Goal: Task Accomplishment & Management: Manage account settings

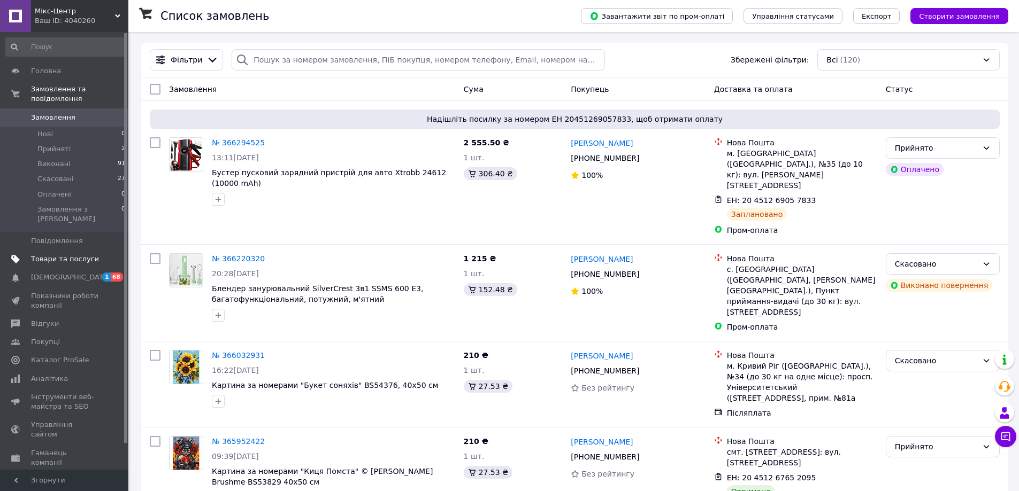
click at [42, 254] on span "Товари та послуги" at bounding box center [65, 259] width 68 height 10
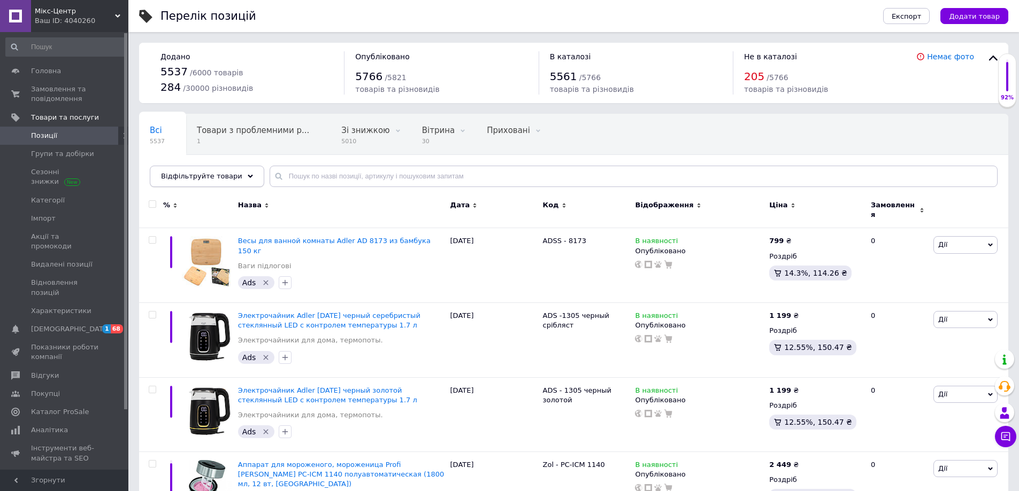
click at [248, 176] on use at bounding box center [250, 176] width 5 height 3
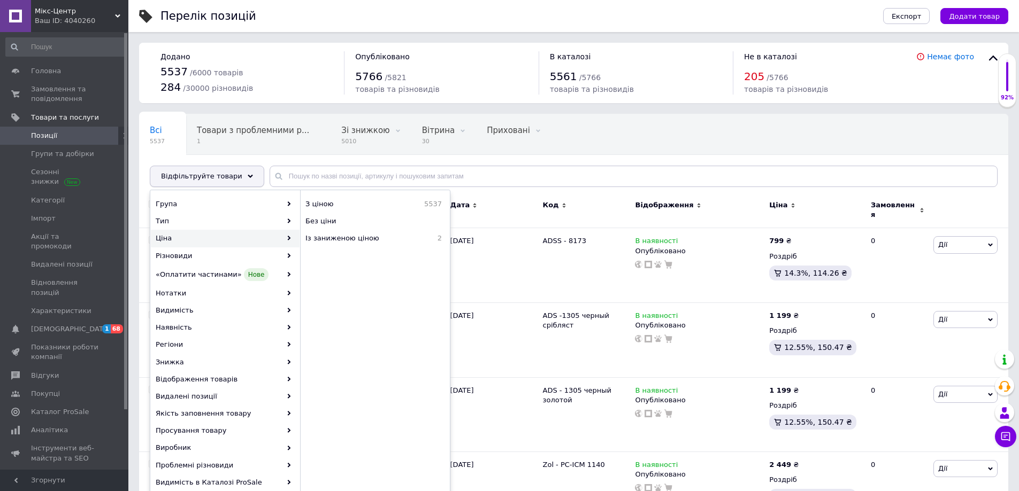
click at [233, 169] on div "Відфільтруйте товари" at bounding box center [207, 176] width 114 height 21
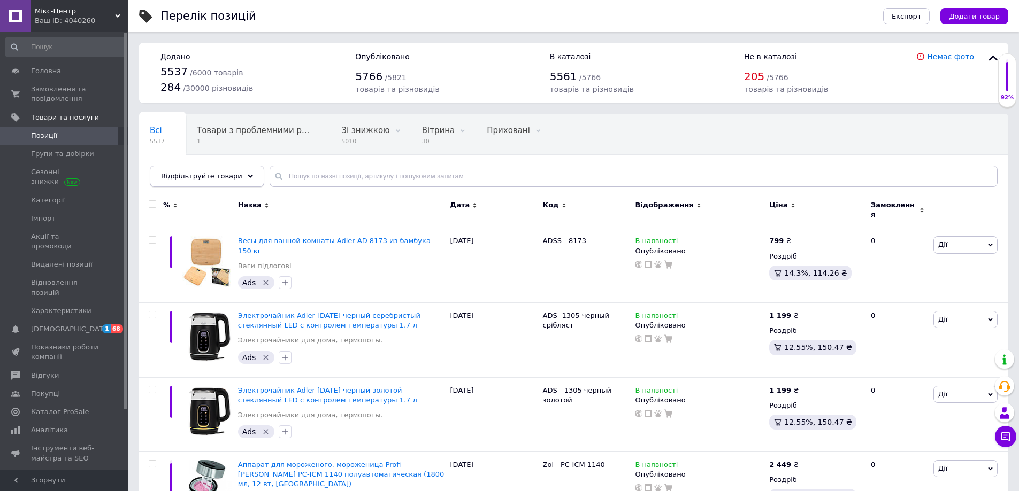
click at [233, 169] on div "Відфільтруйте товари" at bounding box center [207, 176] width 114 height 21
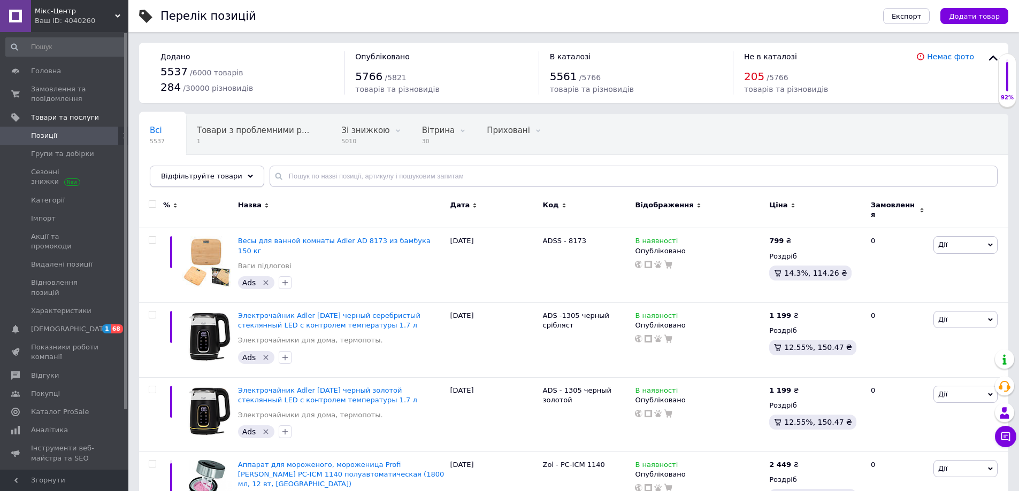
click at [197, 174] on span "Відфільтруйте товари" at bounding box center [201, 176] width 81 height 8
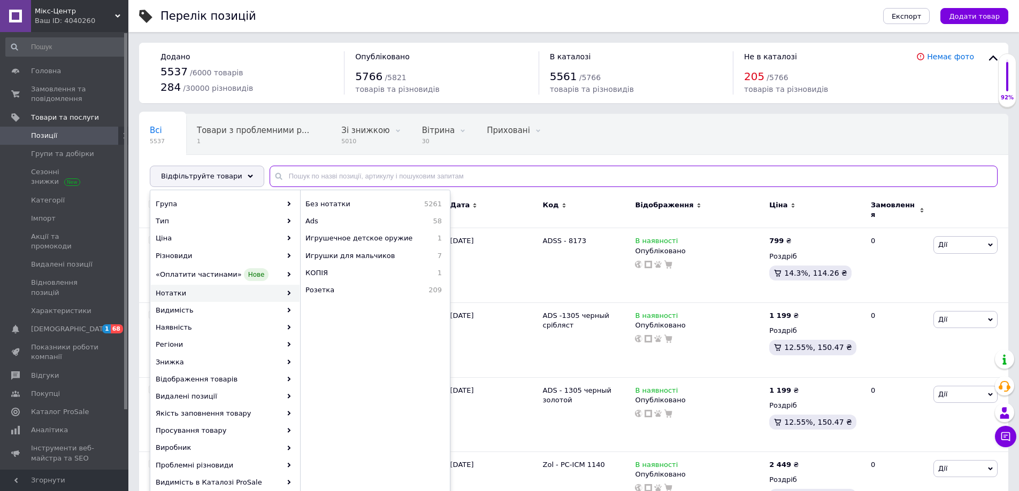
click at [329, 175] on input "text" at bounding box center [633, 176] width 728 height 21
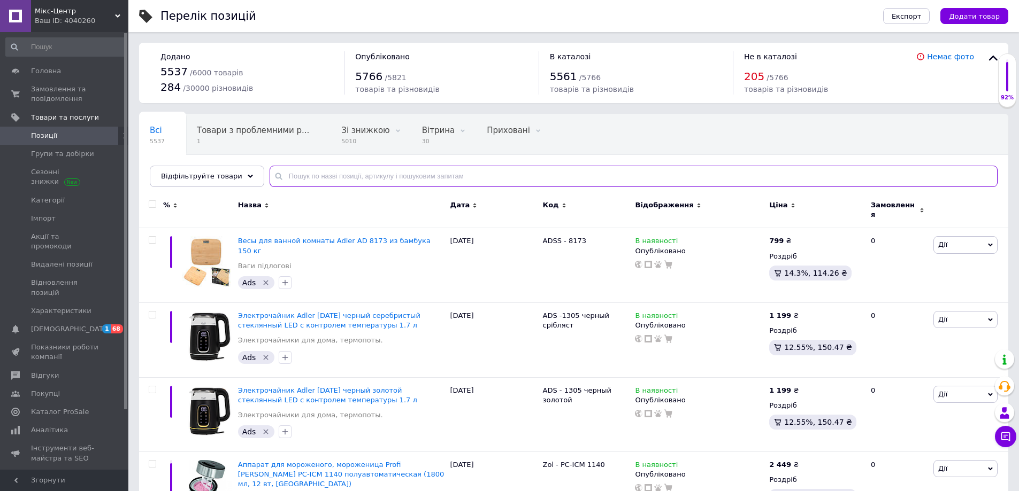
paste input "Bestway ("
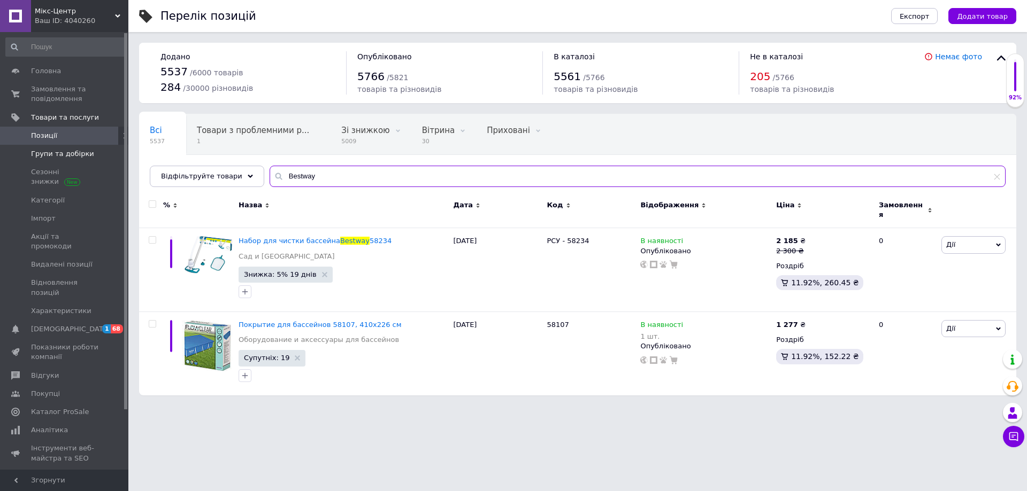
type input "Bestway"
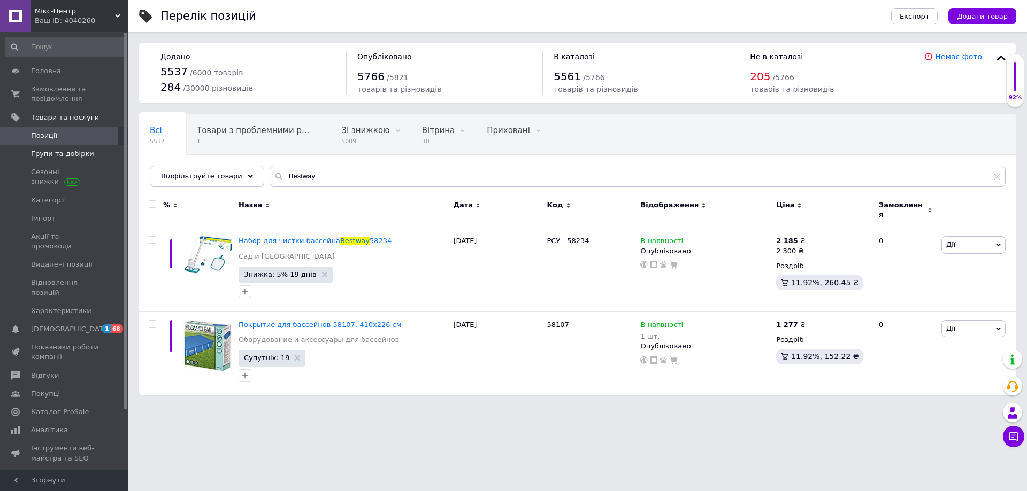
click at [79, 151] on span "Групи та добірки" at bounding box center [62, 154] width 63 height 10
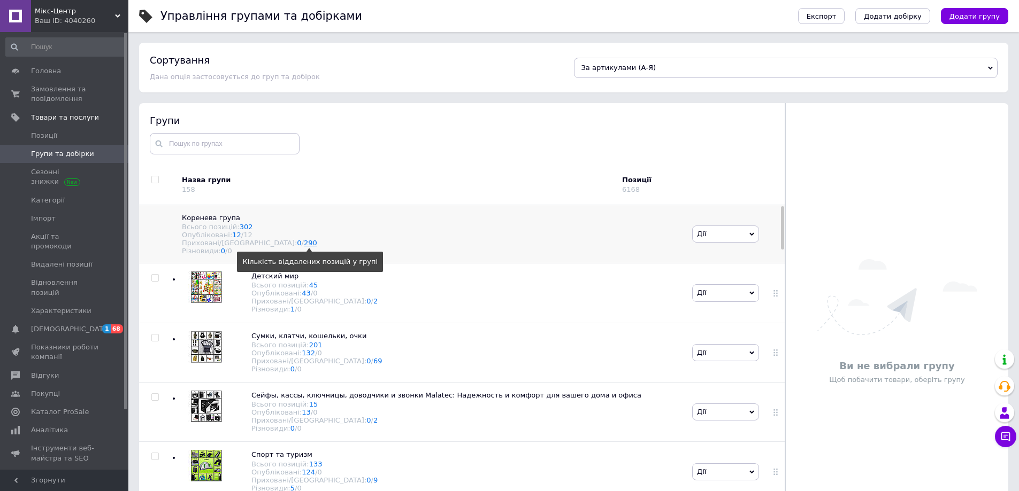
click at [304, 247] on link "290" at bounding box center [310, 243] width 13 height 8
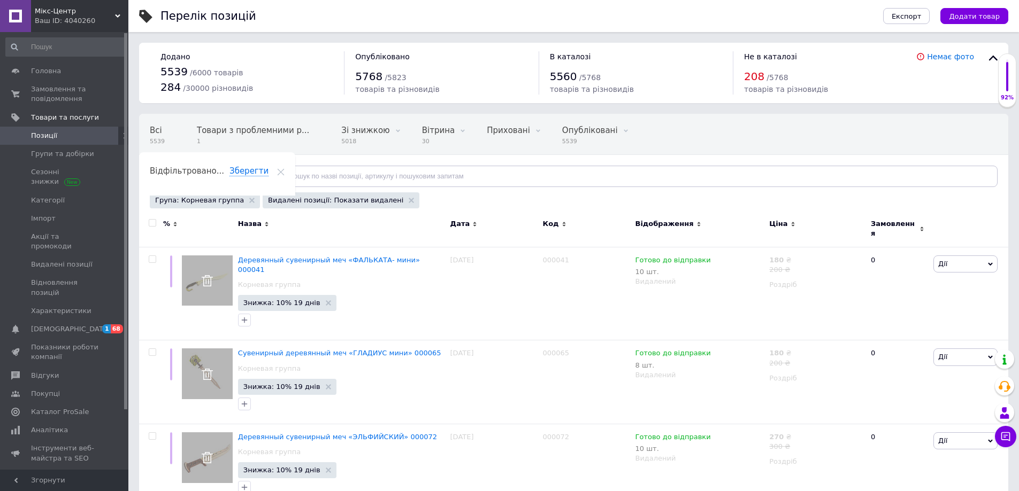
click at [151, 222] on input "checkbox" at bounding box center [152, 223] width 7 height 7
checkbox input "true"
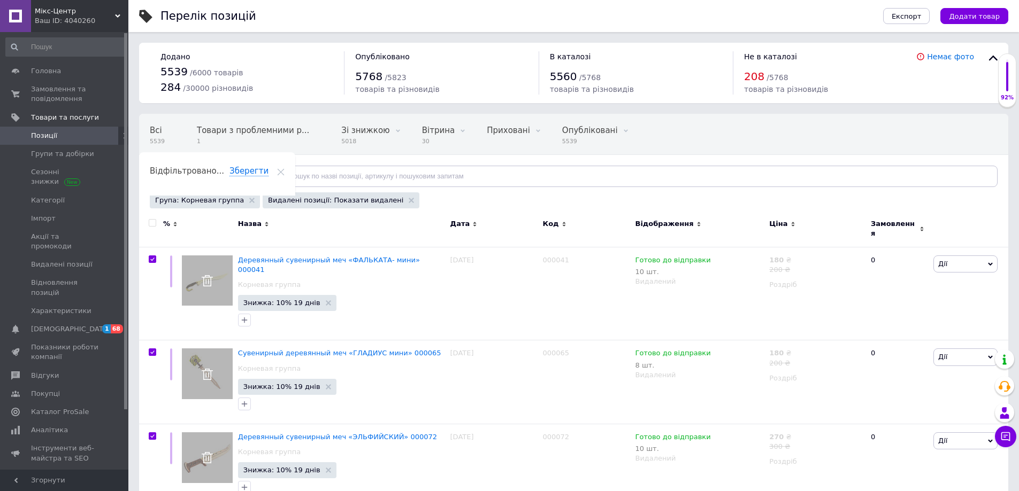
checkbox input "true"
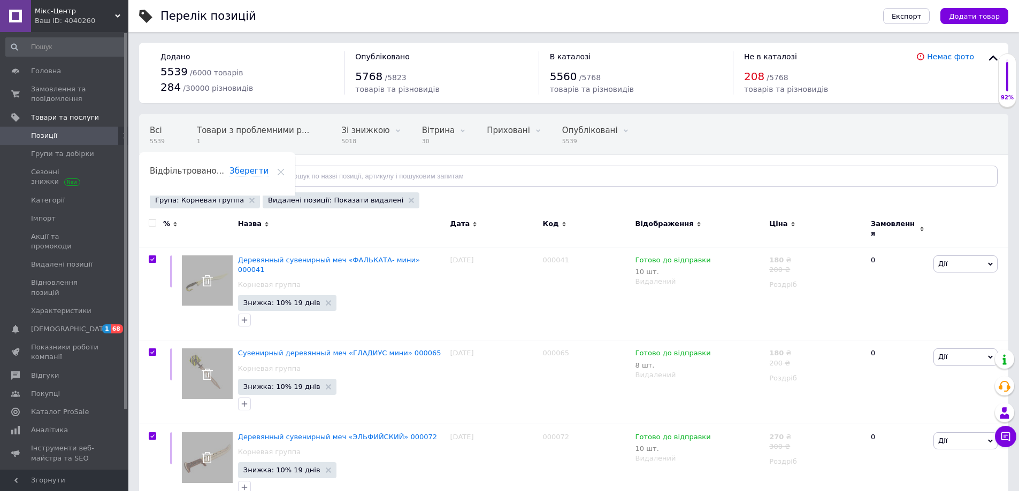
checkbox input "true"
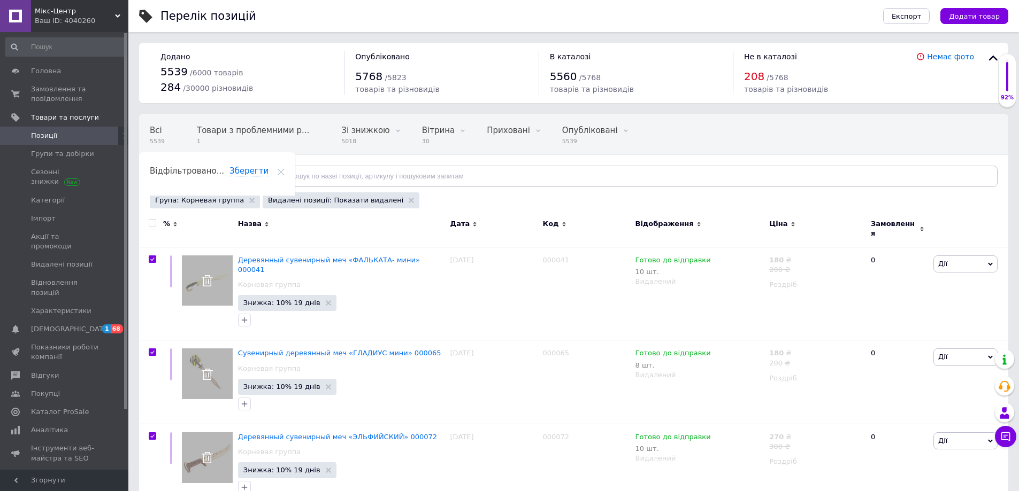
checkbox input "true"
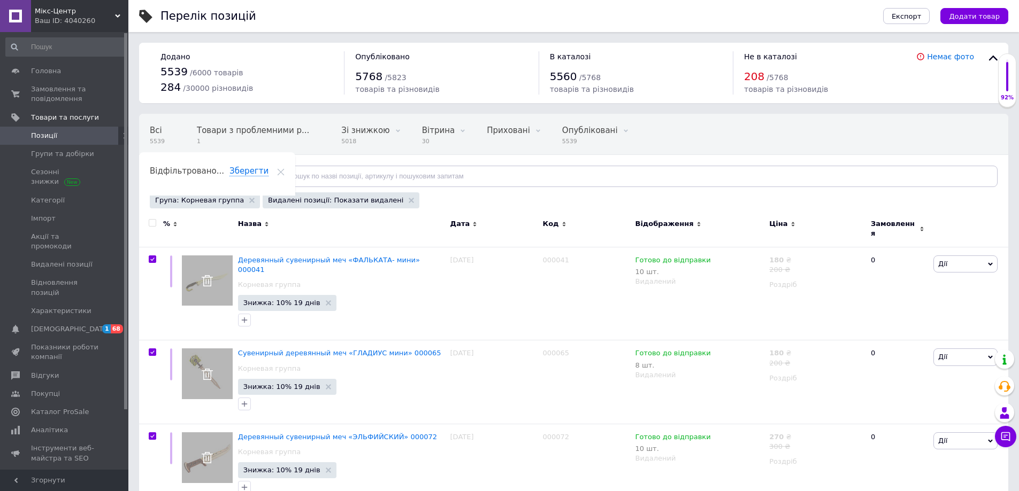
checkbox input "true"
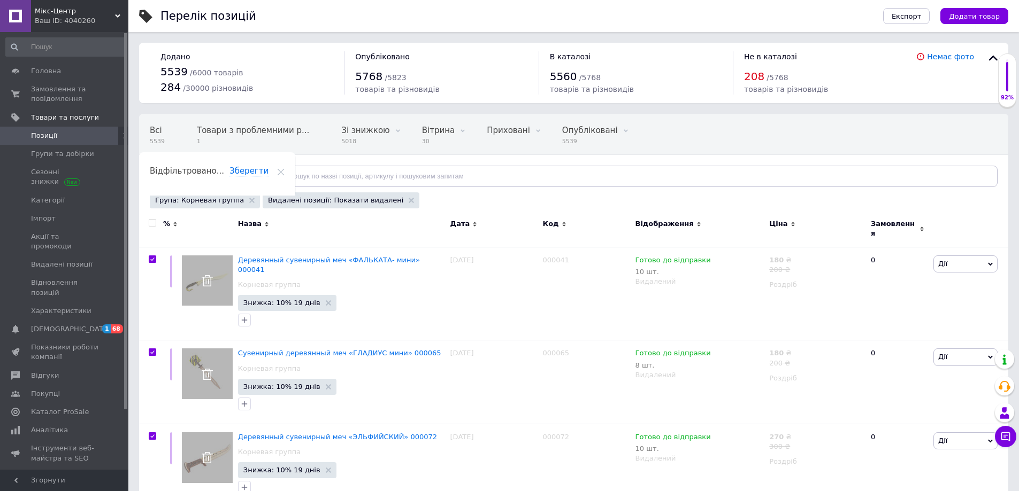
checkbox input "true"
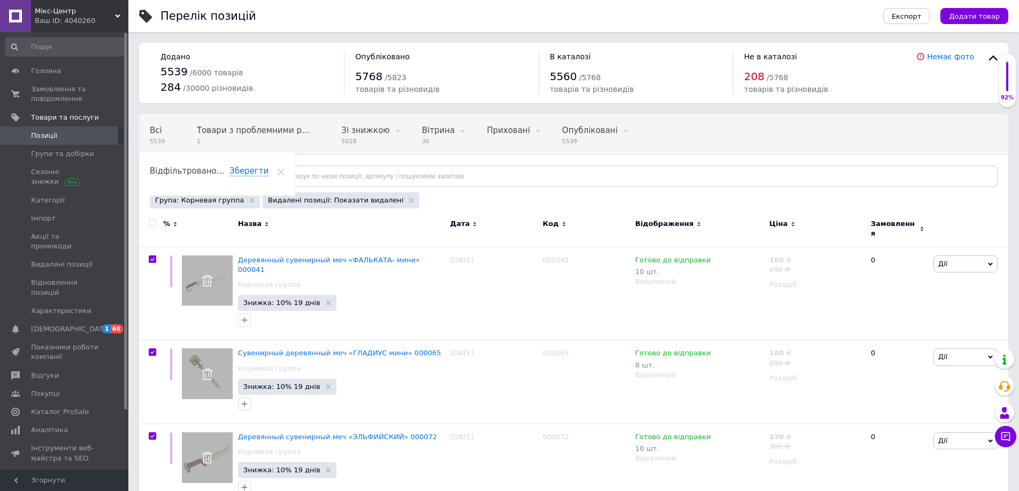
checkbox input "true"
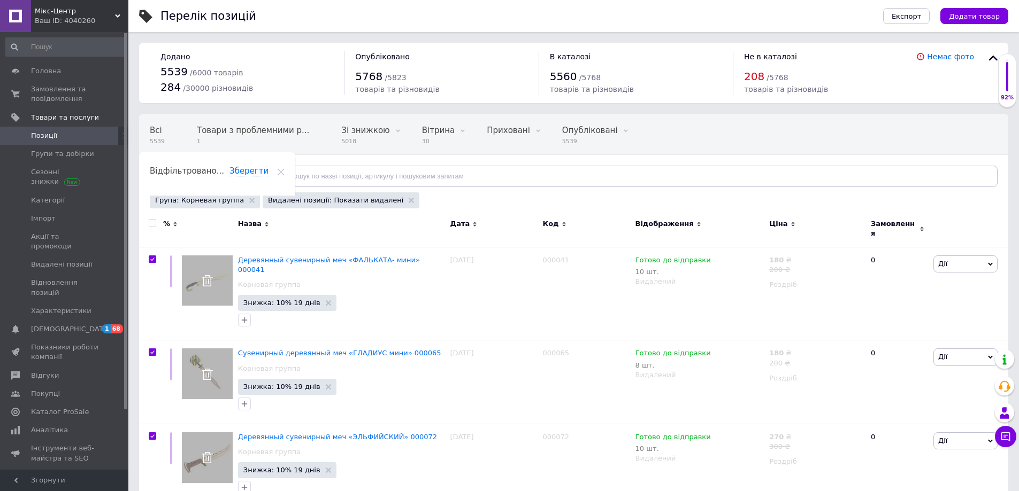
checkbox input "true"
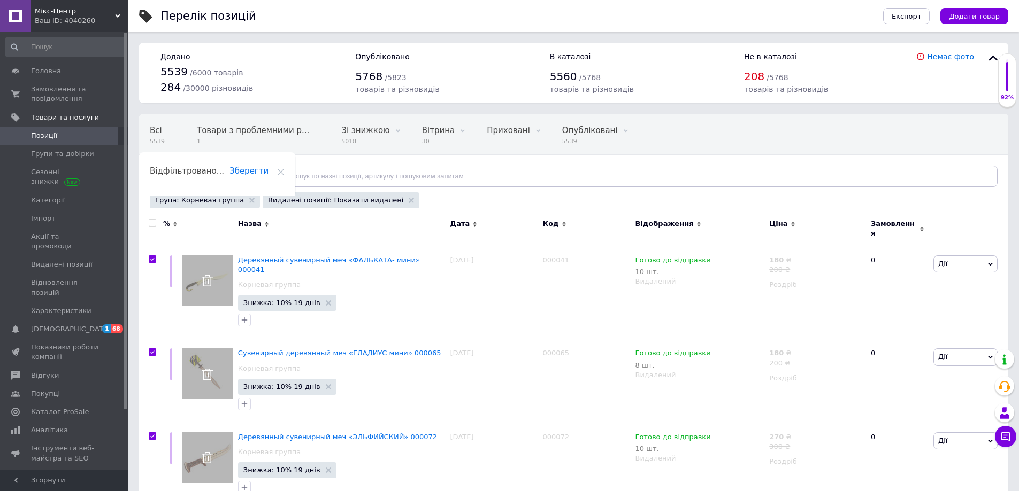
checkbox input "true"
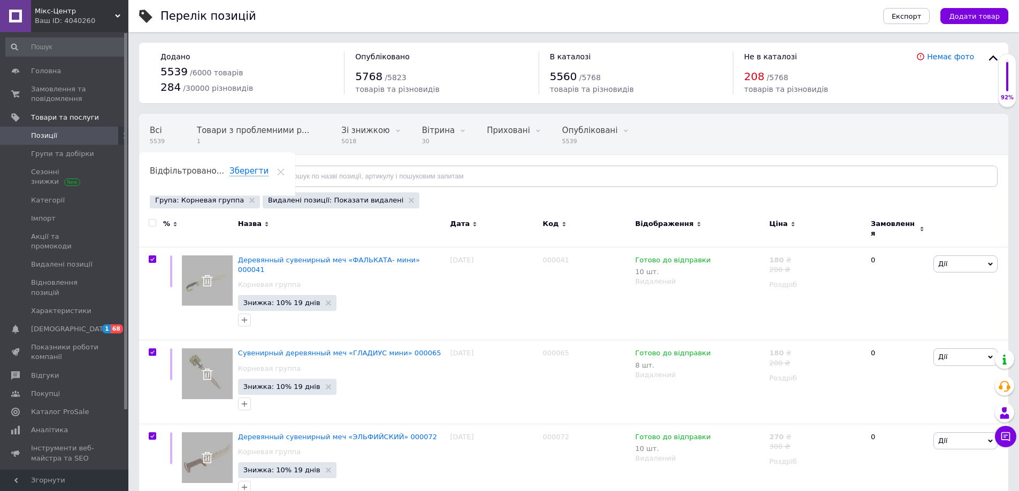
checkbox input "true"
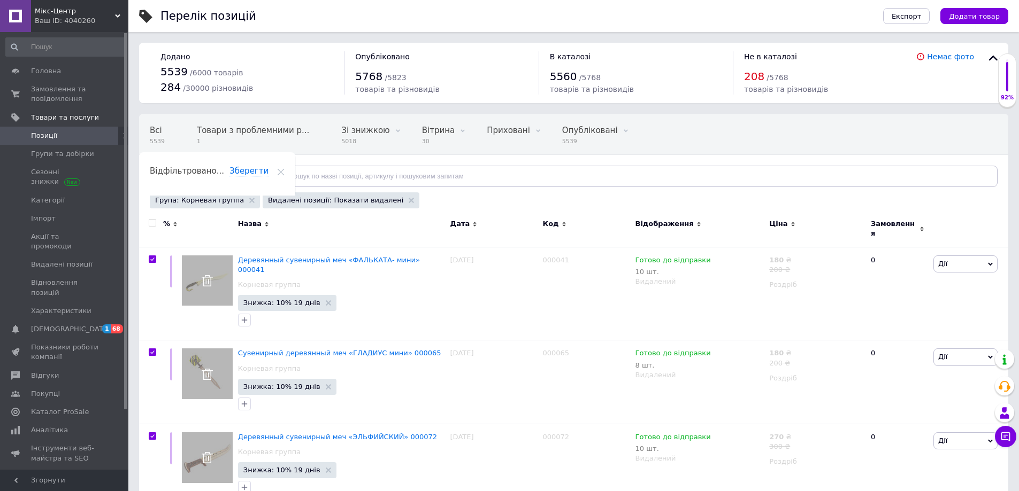
checkbox input "true"
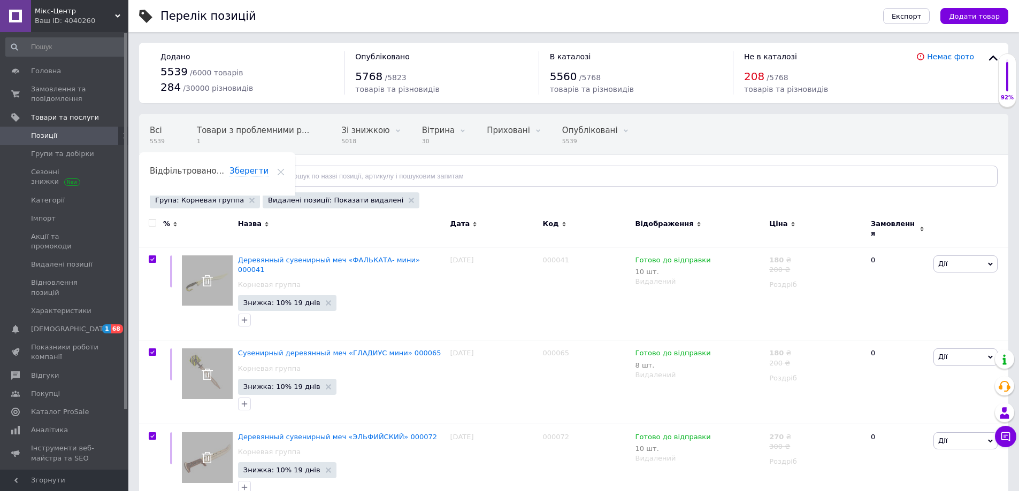
checkbox input "true"
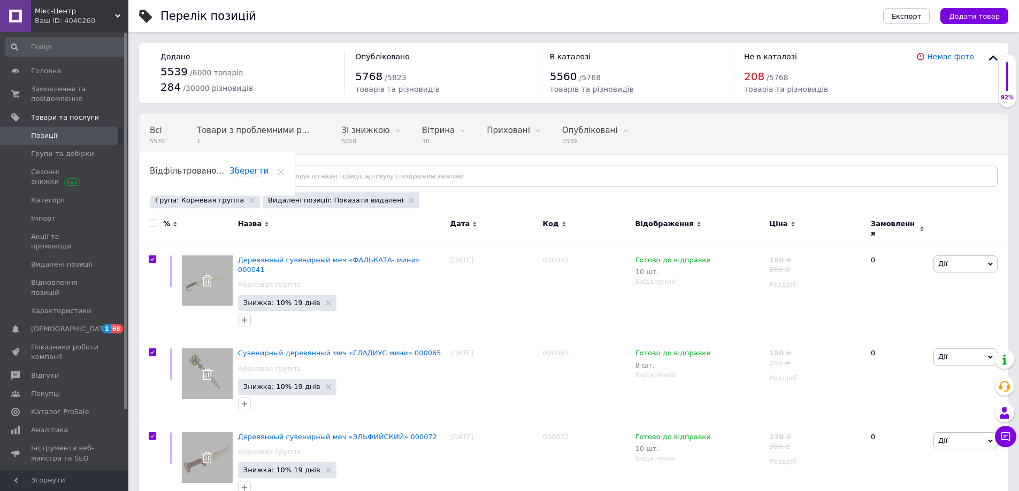
checkbox input "true"
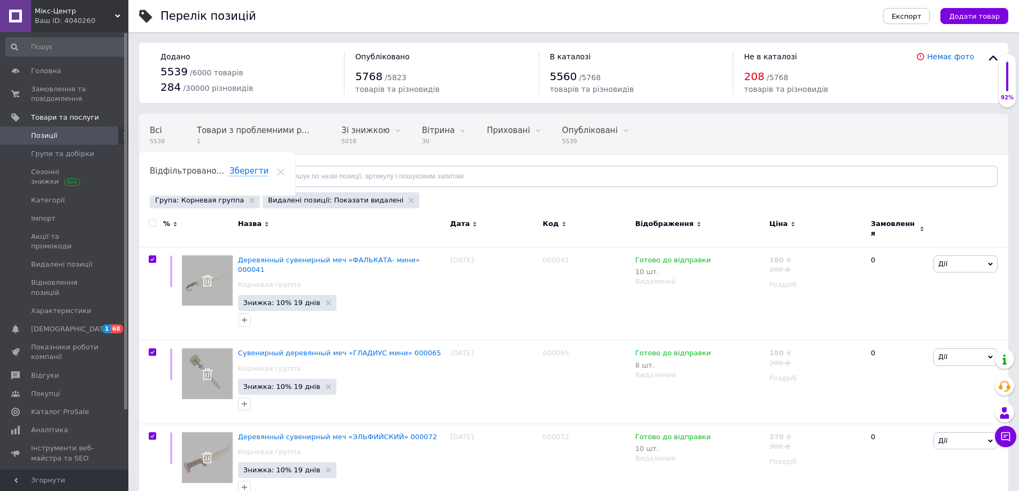
checkbox input "true"
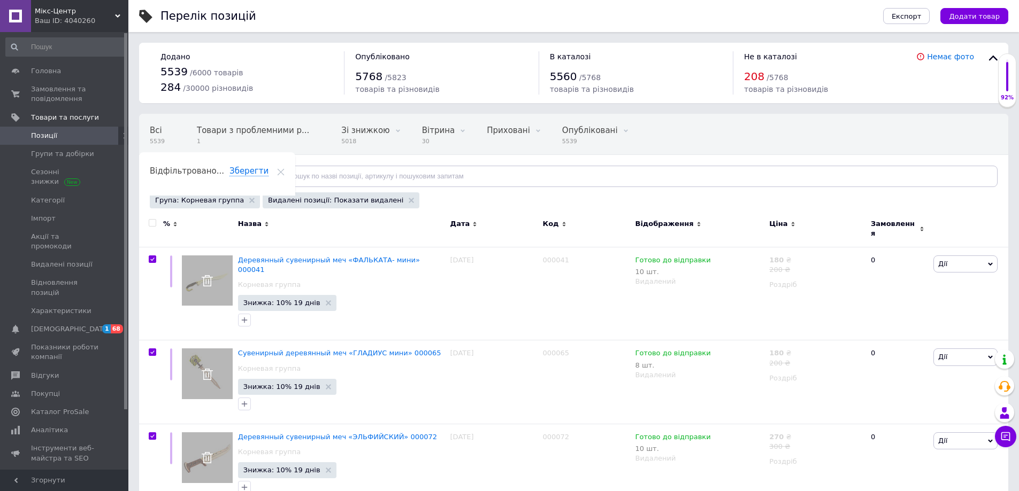
checkbox input "true"
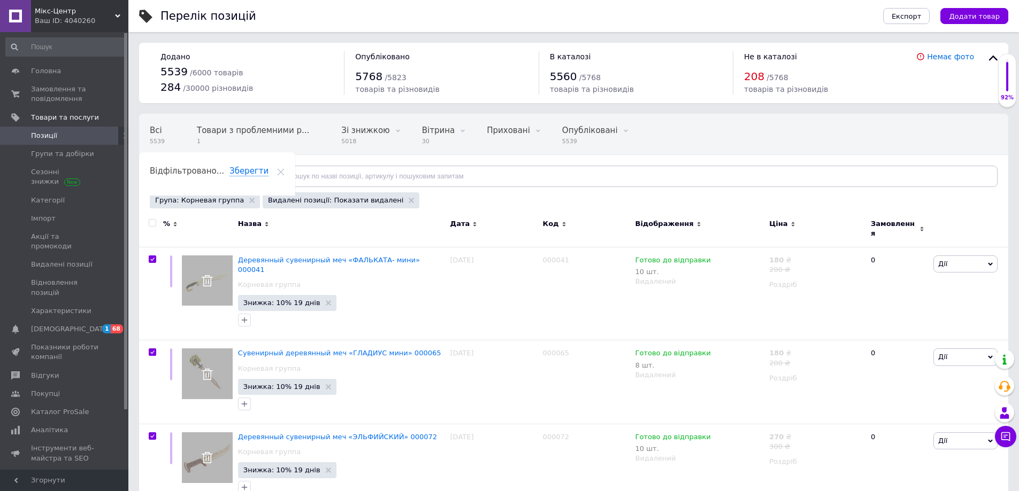
checkbox input "true"
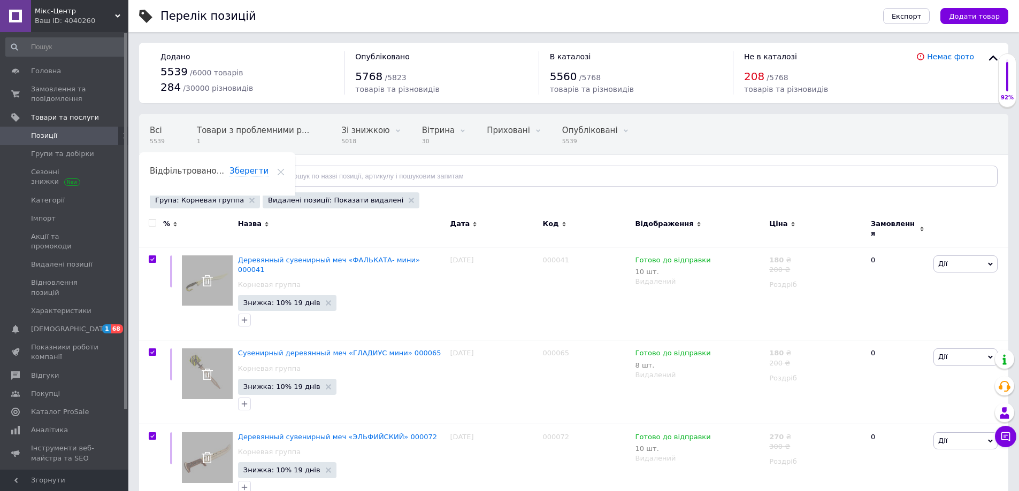
checkbox input "true"
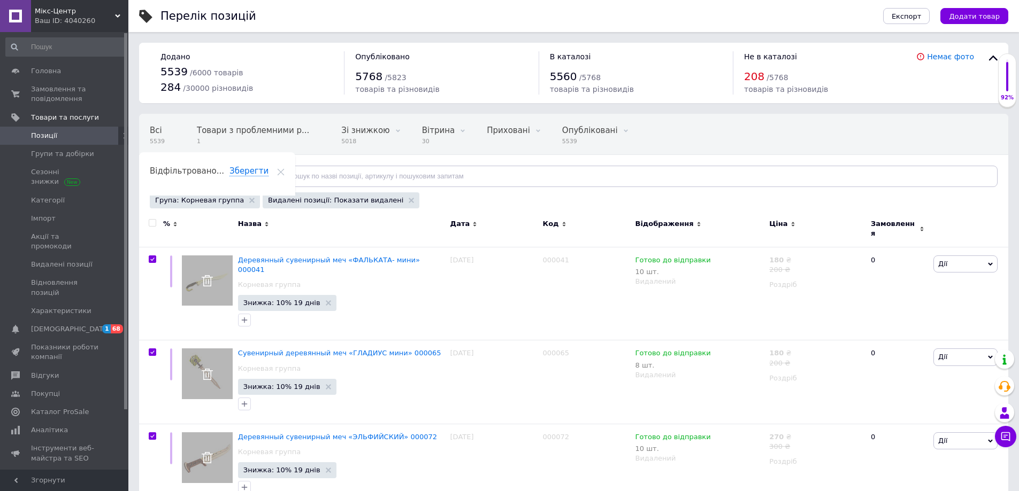
checkbox input "true"
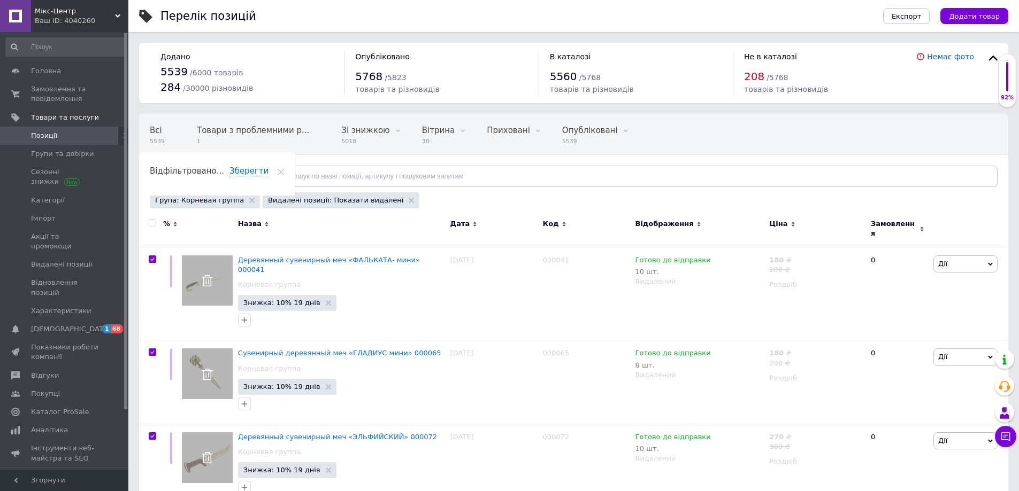
checkbox input "true"
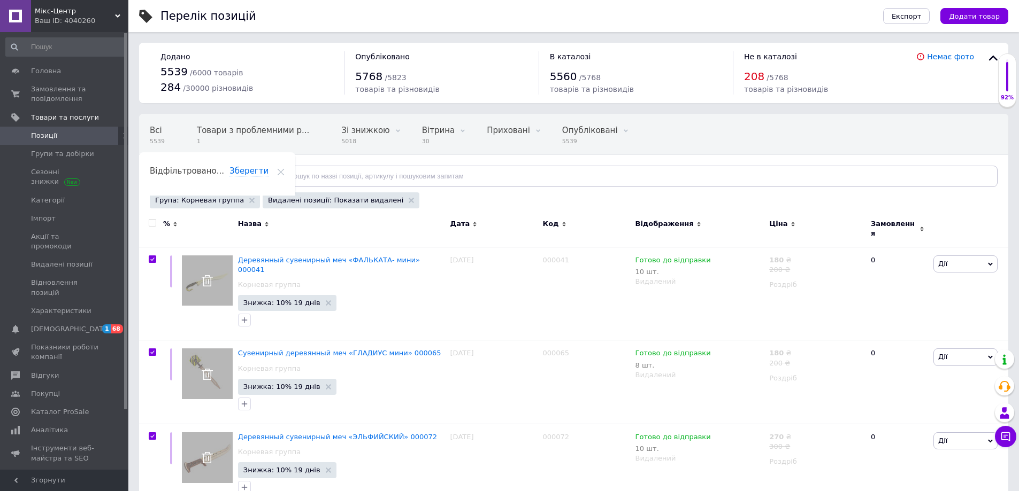
checkbox input "true"
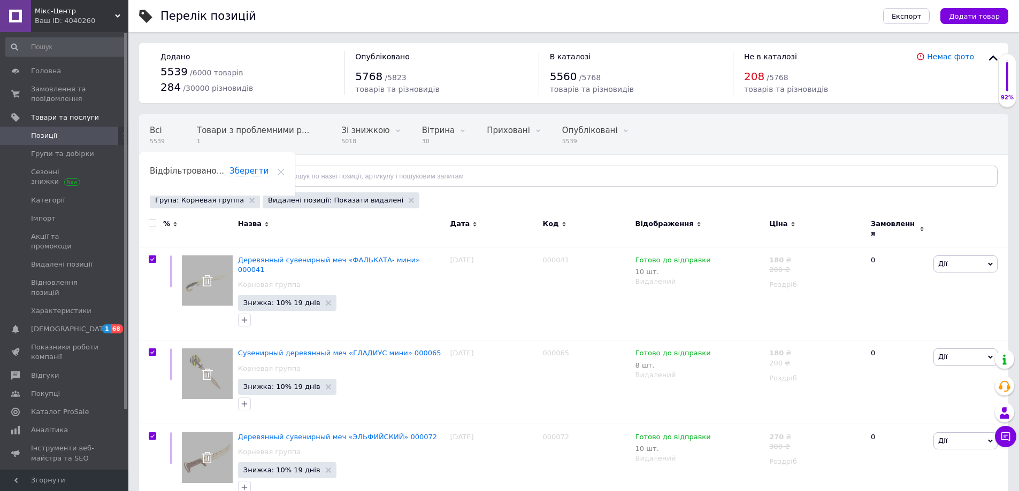
checkbox input "true"
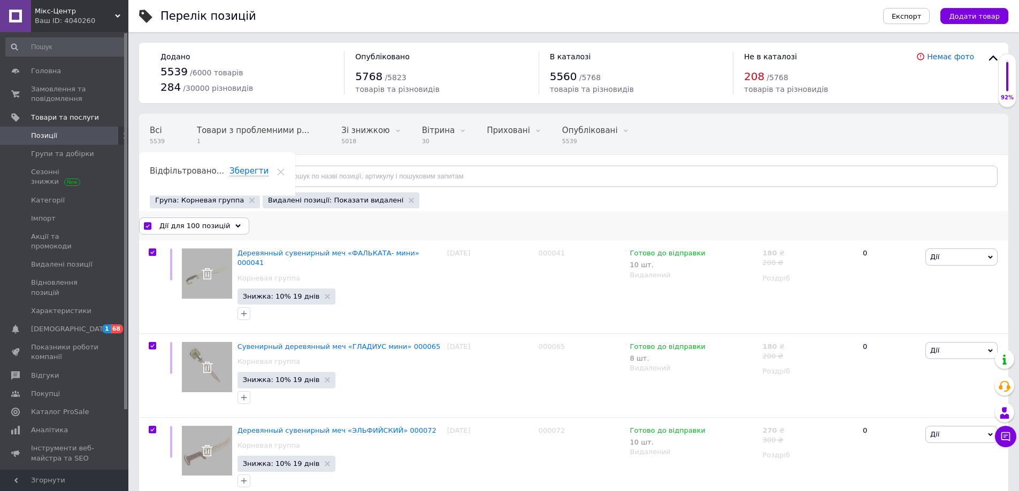
click at [235, 227] on icon at bounding box center [237, 225] width 5 height 5
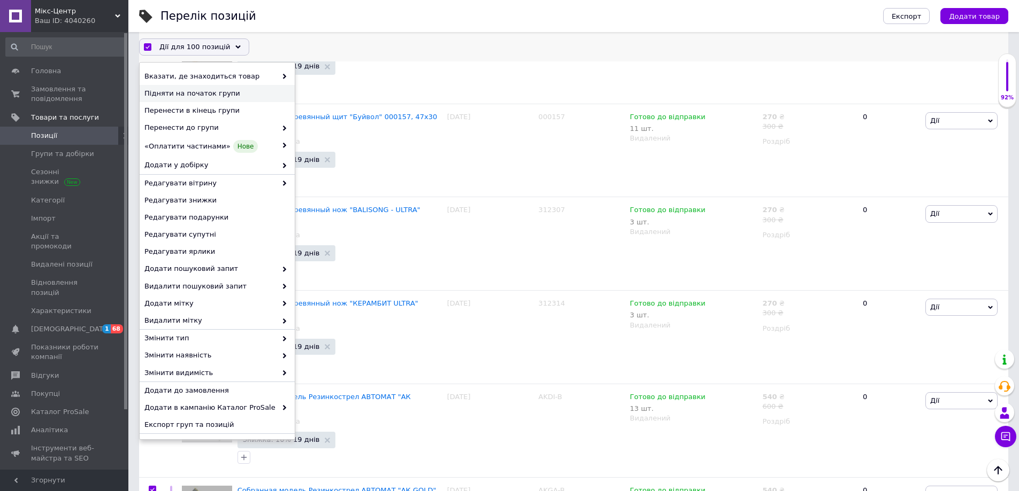
scroll to position [374, 0]
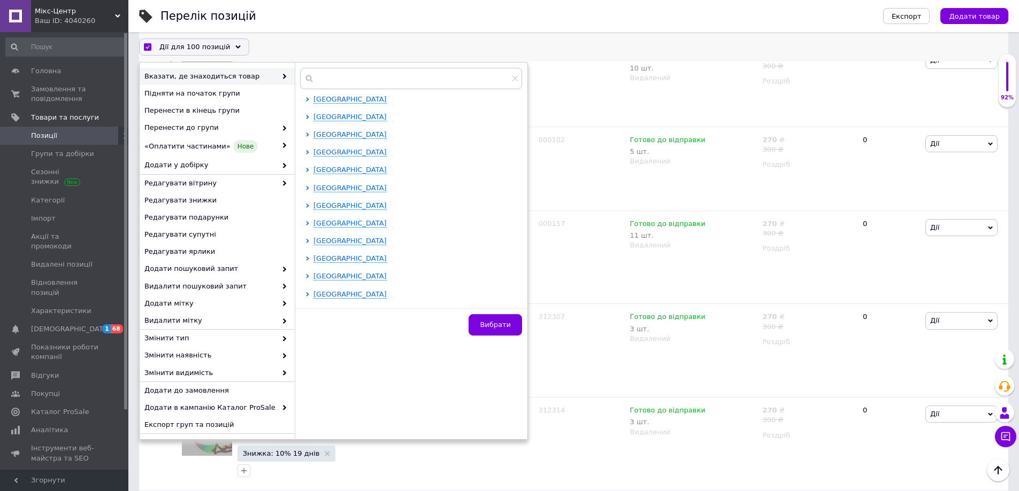
click at [413, 50] on div "Дії для 100 позицій Вибрати усі 290 позицій [GEOGRAPHIC_DATA] всі 290 позицій С…" at bounding box center [573, 46] width 869 height 17
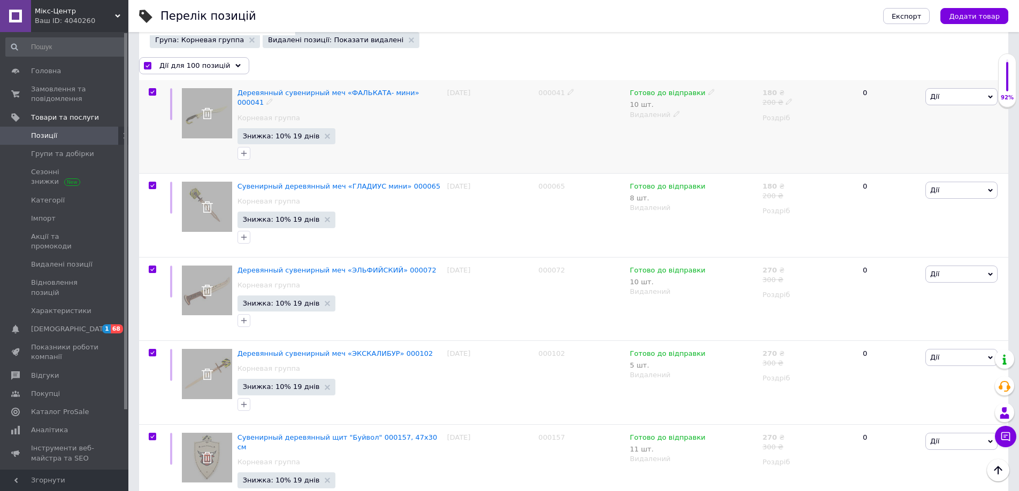
scroll to position [0, 0]
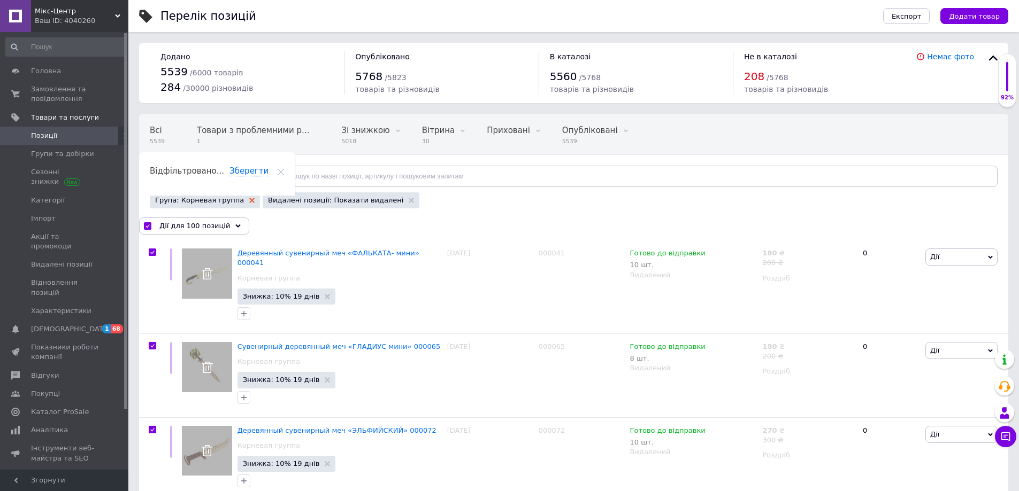
click at [249, 203] on icon at bounding box center [251, 200] width 5 height 5
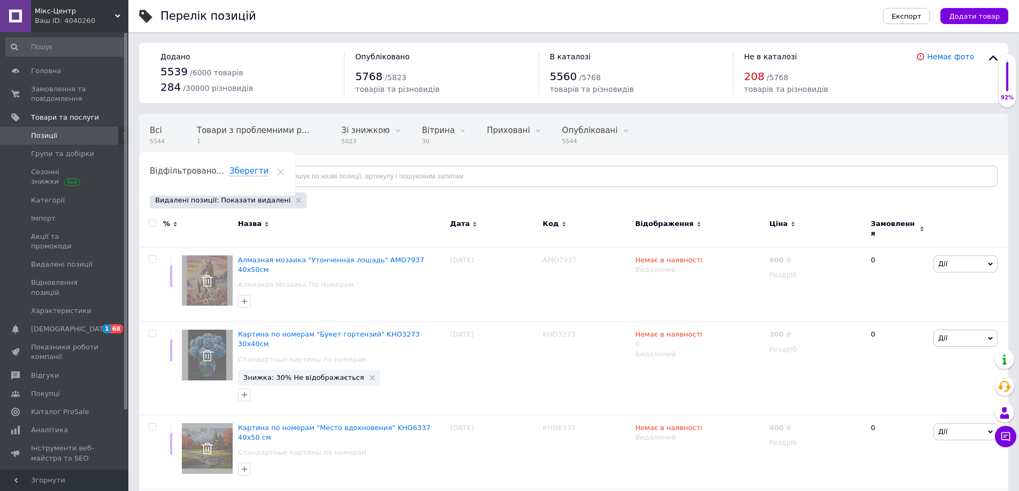
click at [151, 223] on input "checkbox" at bounding box center [152, 223] width 7 height 7
checkbox input "true"
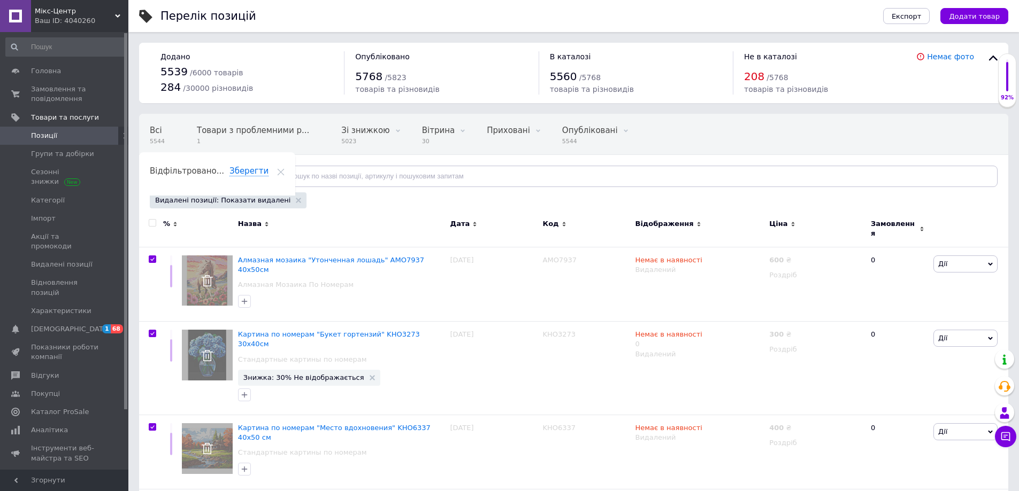
checkbox input "true"
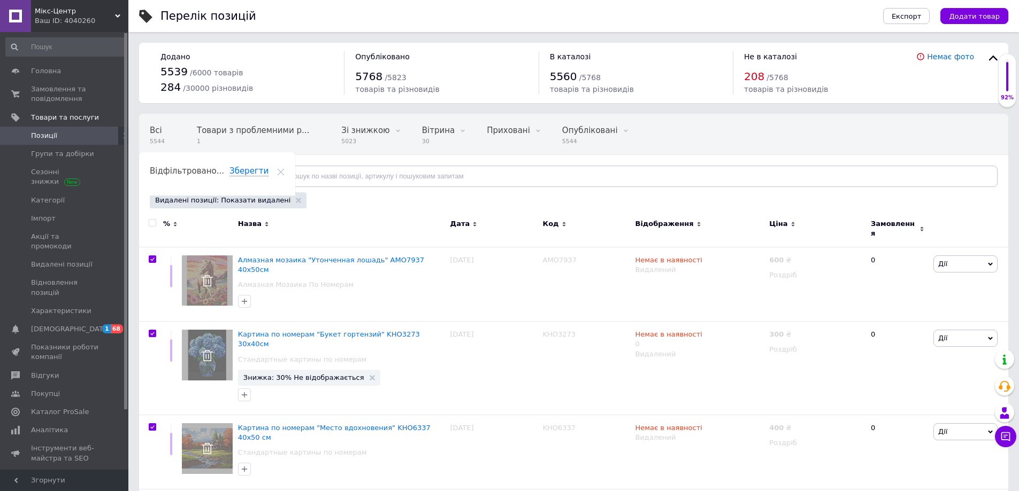
checkbox input "true"
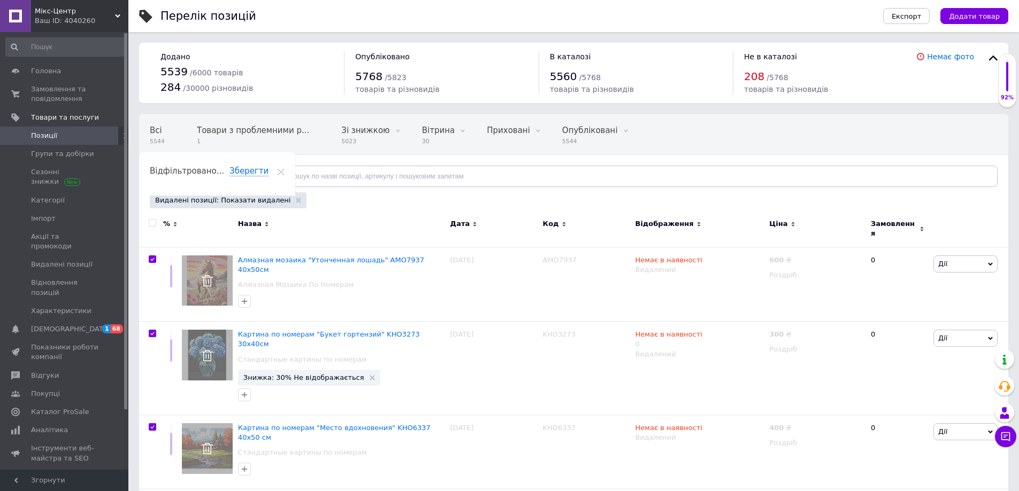
checkbox input "true"
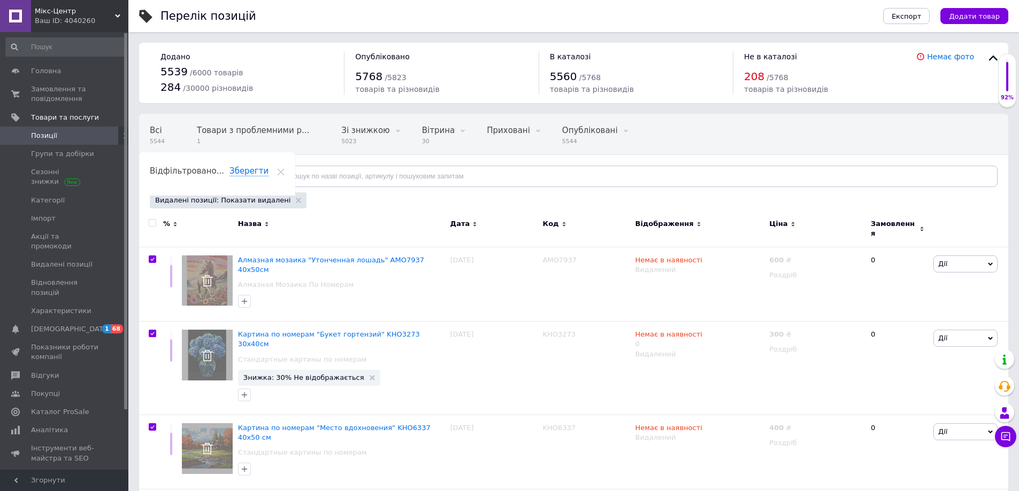
checkbox input "true"
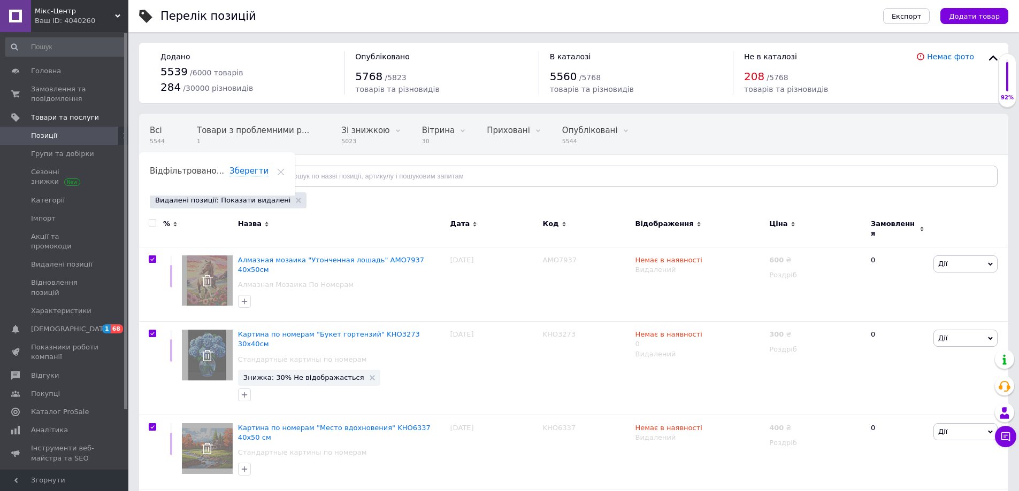
checkbox input "true"
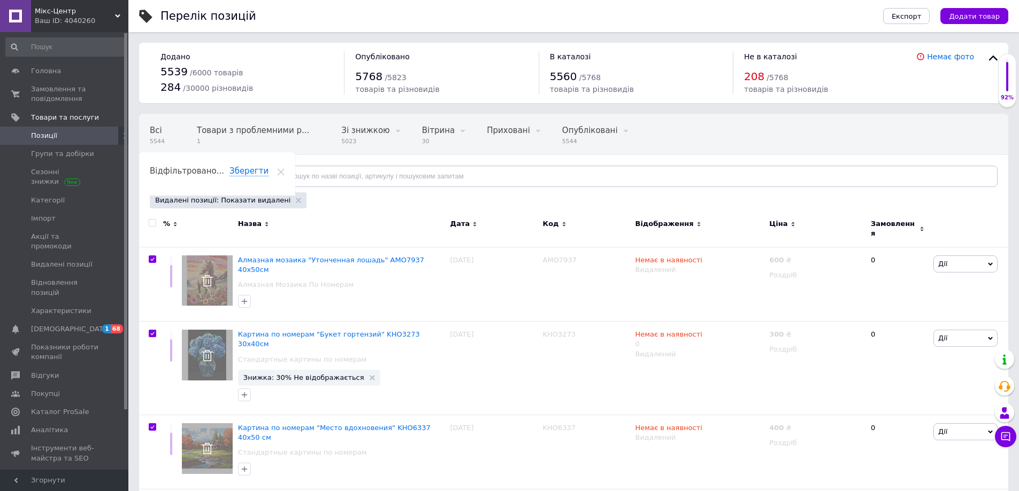
checkbox input "true"
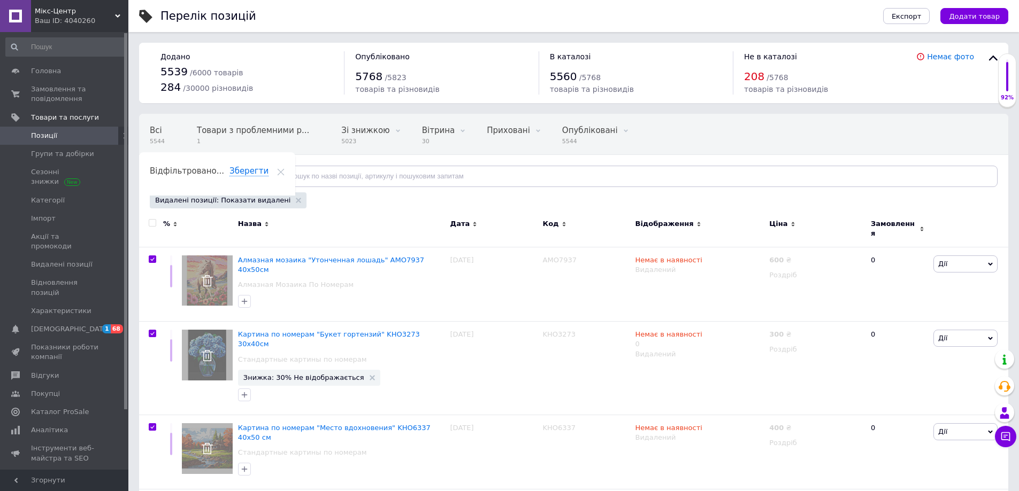
checkbox input "true"
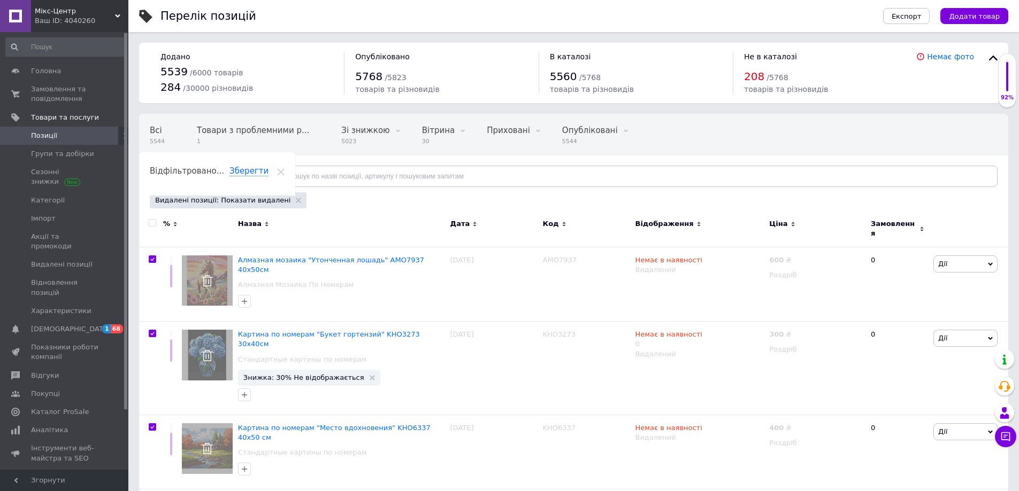
checkbox input "true"
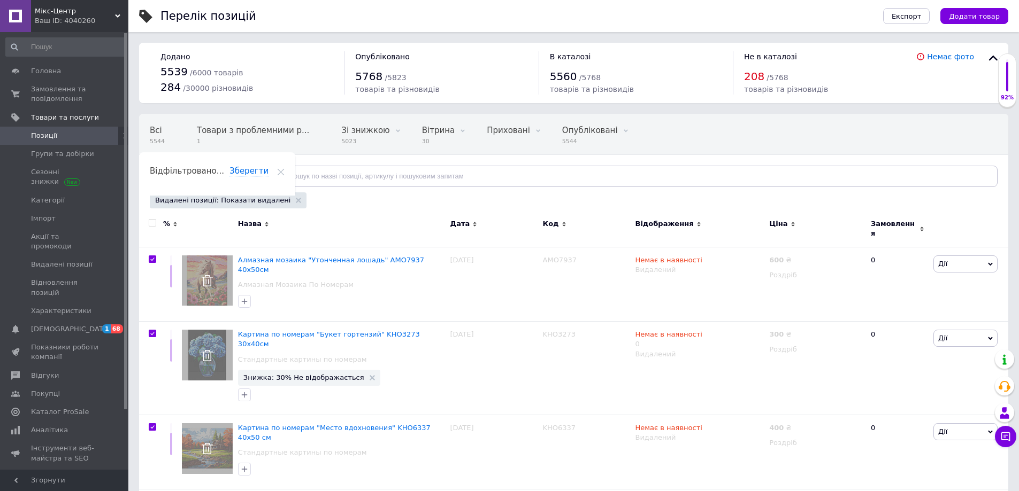
checkbox input "true"
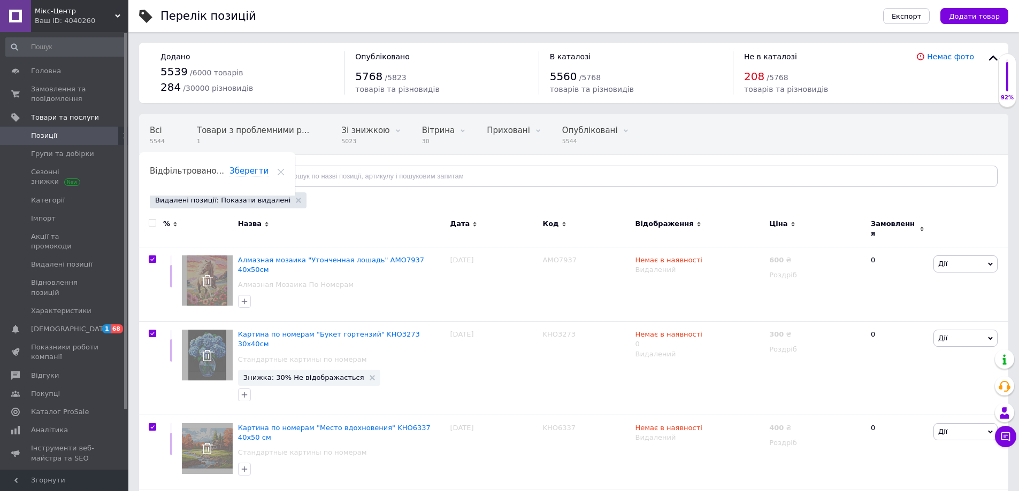
checkbox input "true"
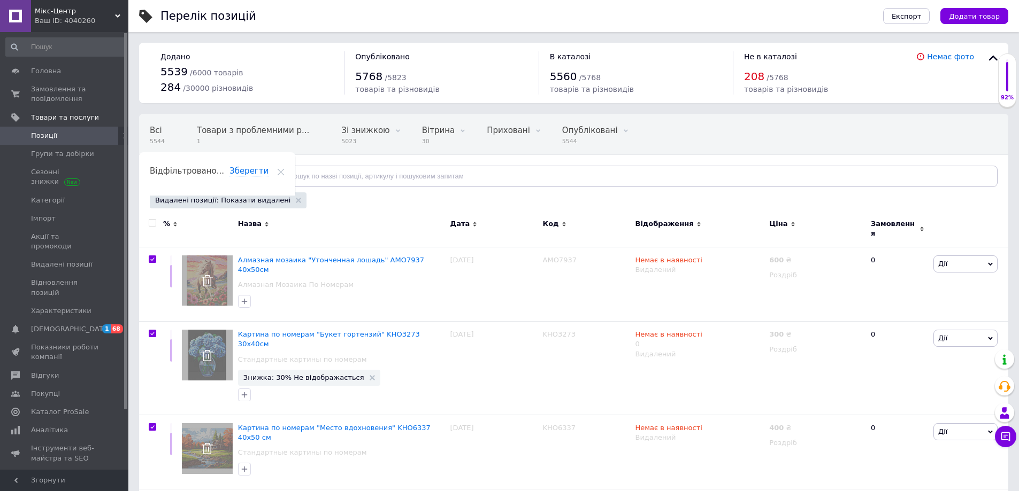
checkbox input "true"
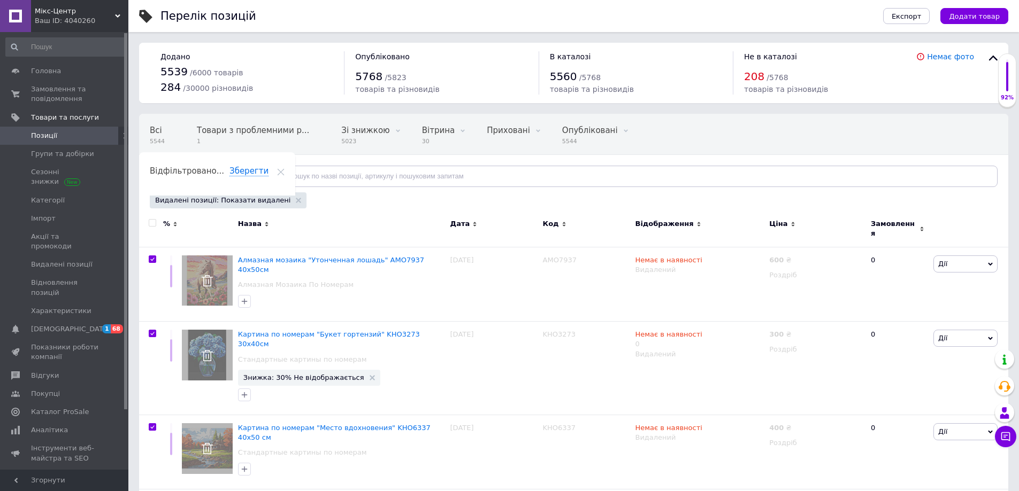
checkbox input "true"
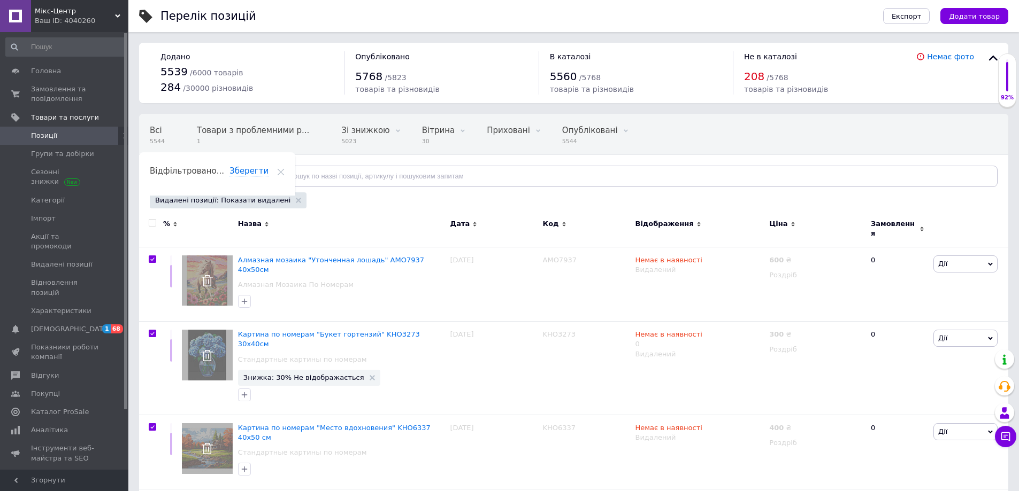
checkbox input "true"
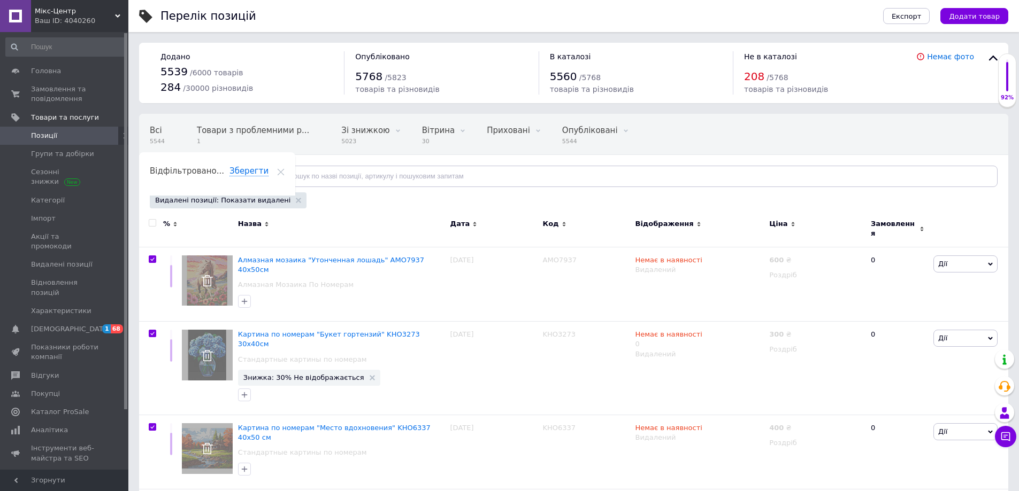
checkbox input "true"
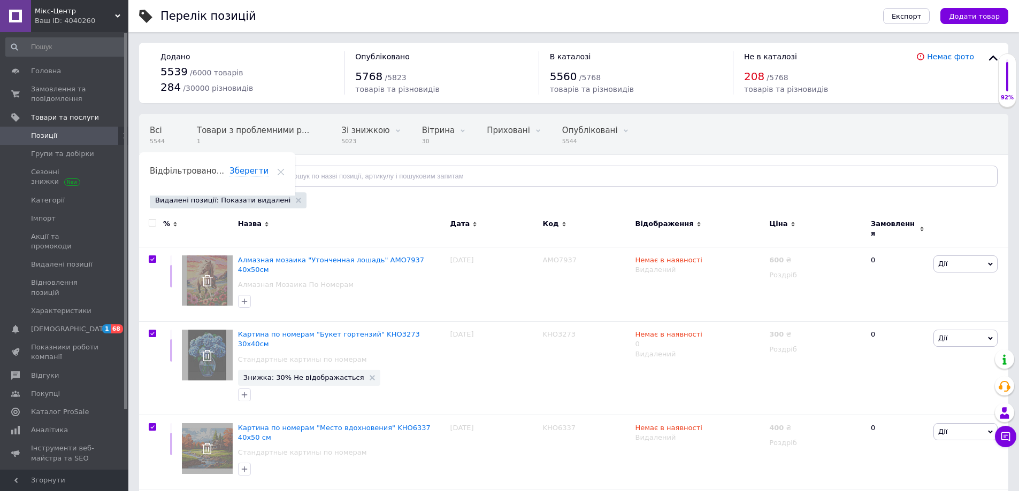
checkbox input "true"
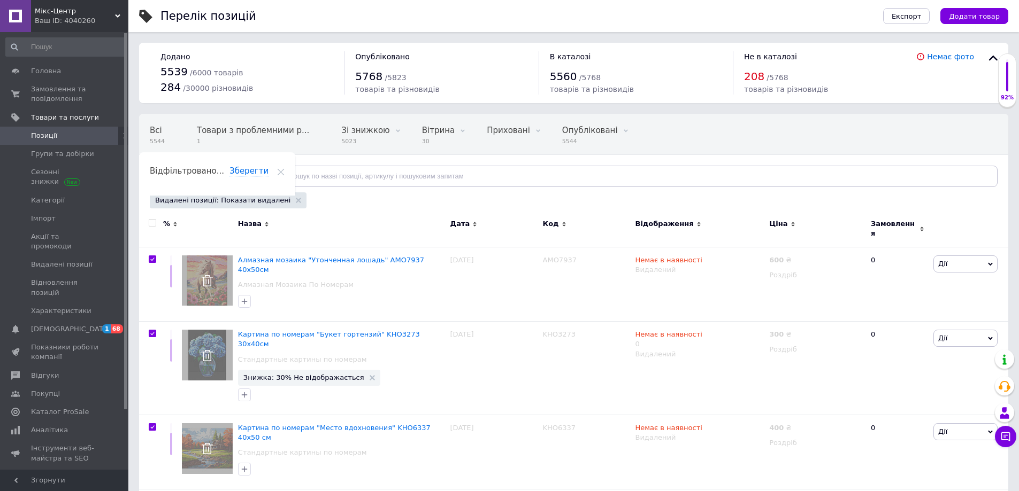
checkbox input "true"
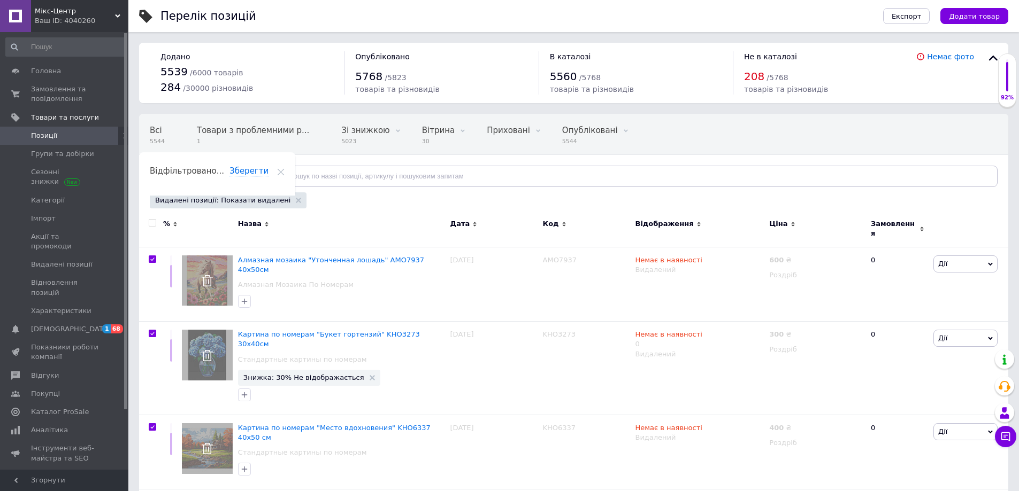
checkbox input "true"
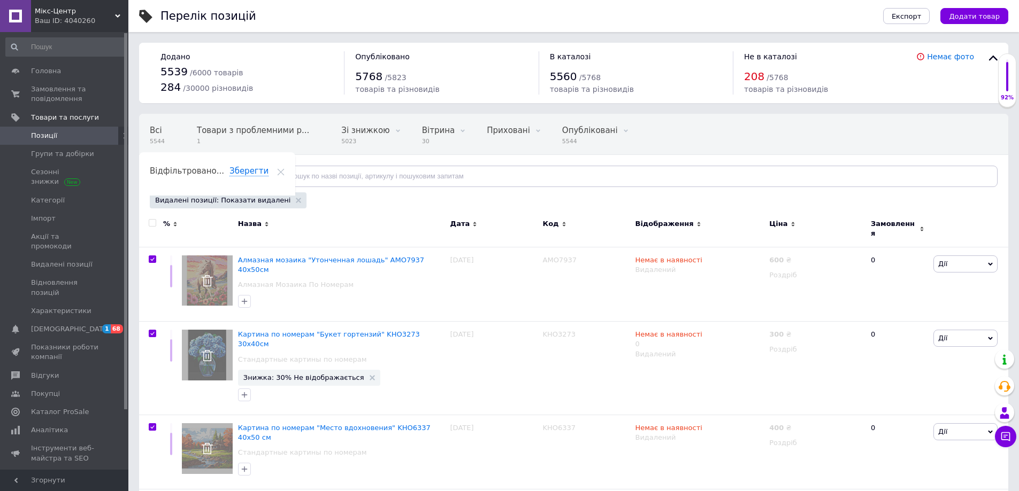
checkbox input "true"
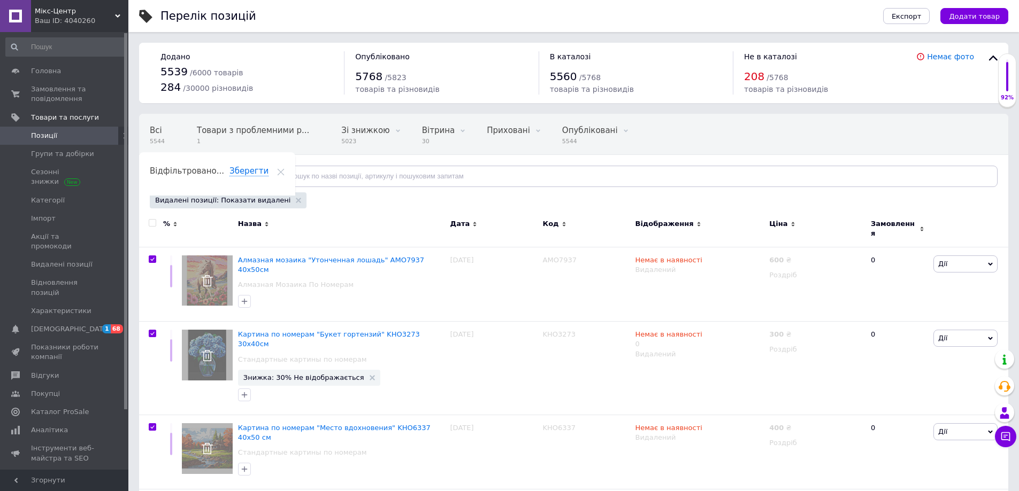
checkbox input "true"
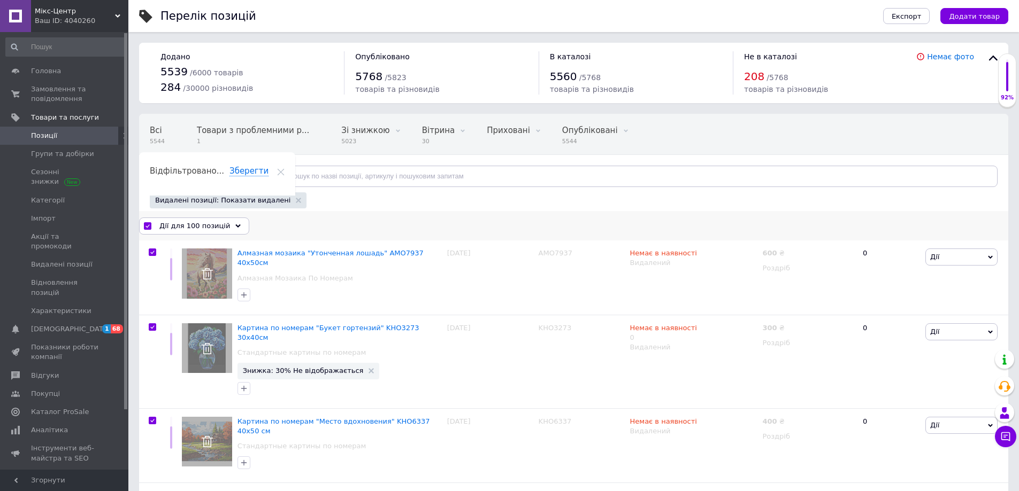
click at [234, 228] on div "Дії для 100 позицій" at bounding box center [194, 226] width 110 height 17
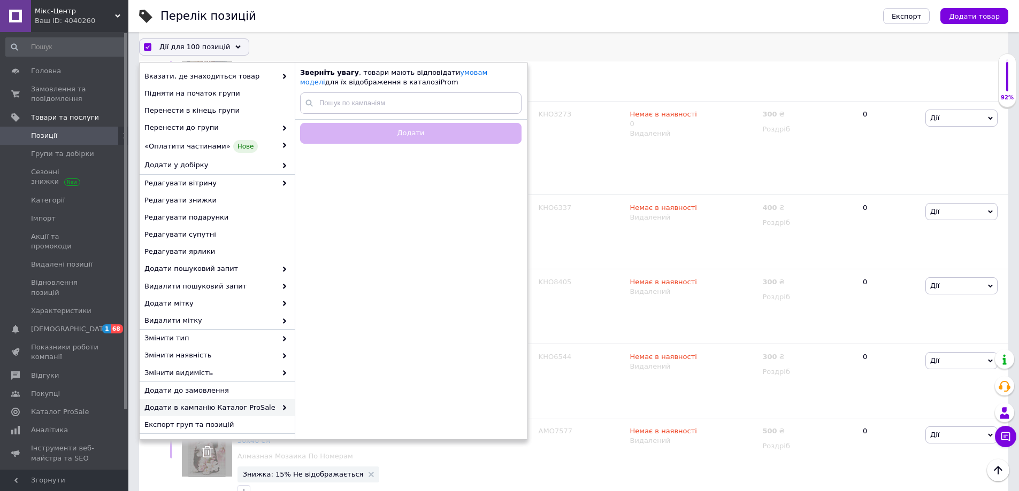
scroll to position [267, 0]
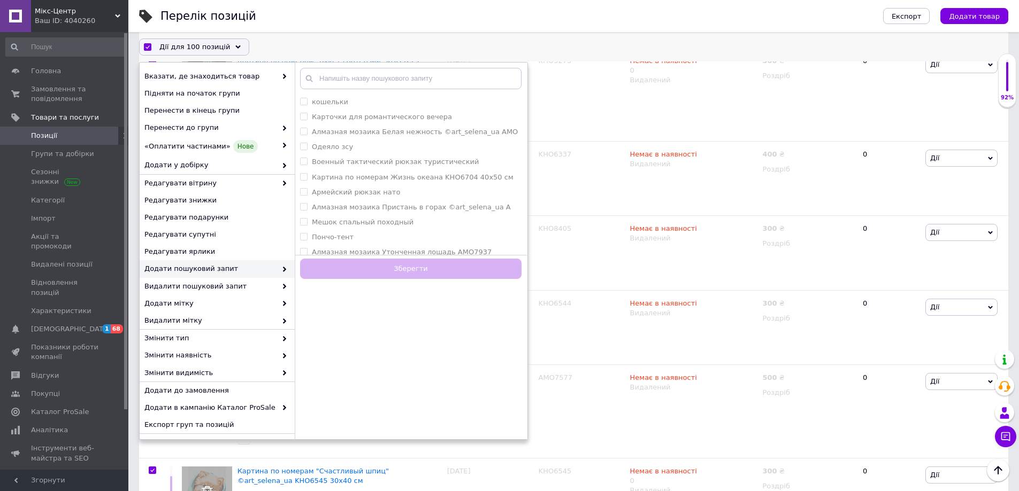
click at [569, 57] on div "Дії для 100 позицій Вибрати усі 624 позиції Вибрані всі 624 позиції Скасувати о…" at bounding box center [573, 46] width 869 height 29
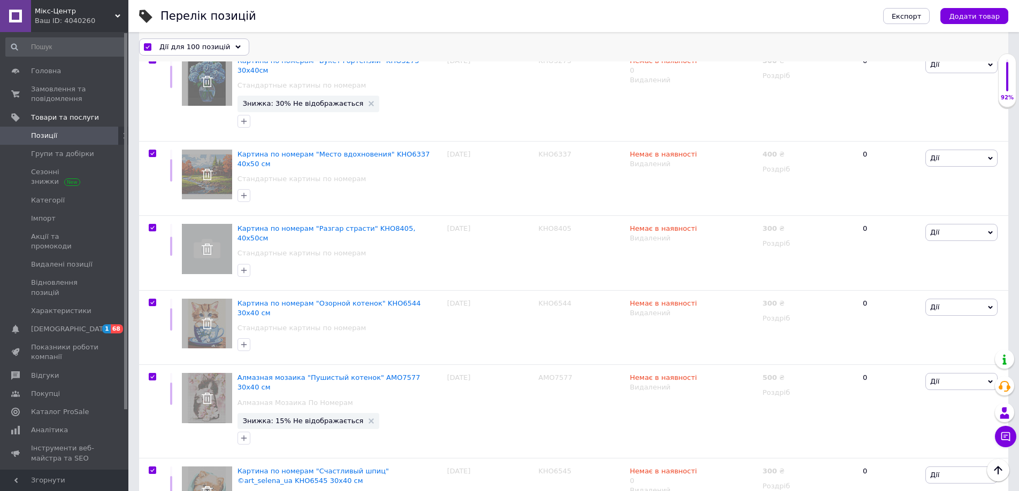
click at [146, 41] on div "Дії для 100 позицій" at bounding box center [194, 46] width 110 height 17
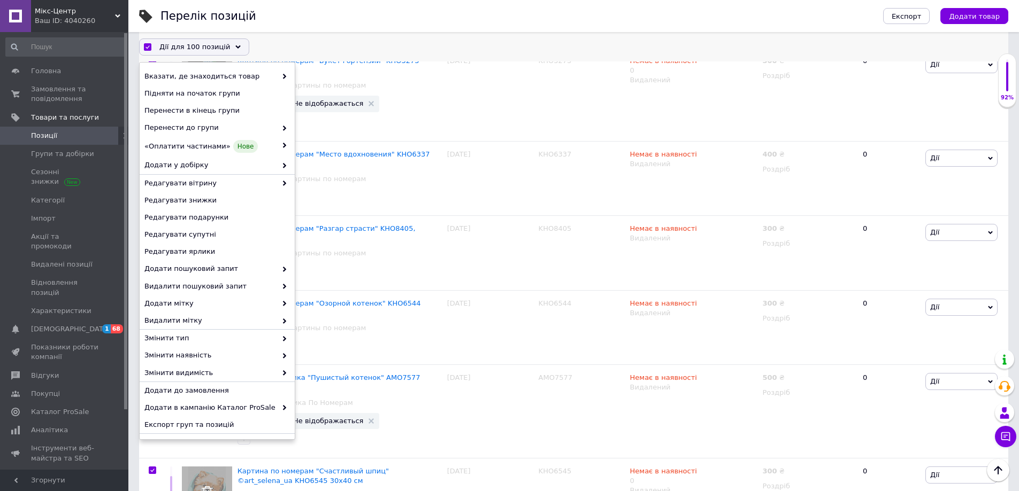
click at [147, 44] on input "checkbox" at bounding box center [147, 47] width 7 height 7
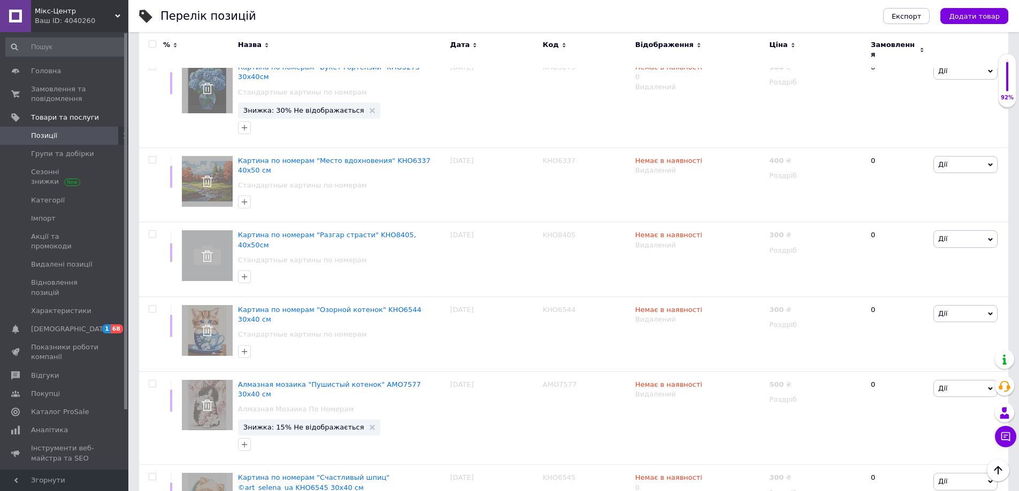
click at [149, 47] on input "checkbox" at bounding box center [152, 44] width 7 height 7
